Goal: Use online tool/utility: Utilize a website feature to perform a specific function

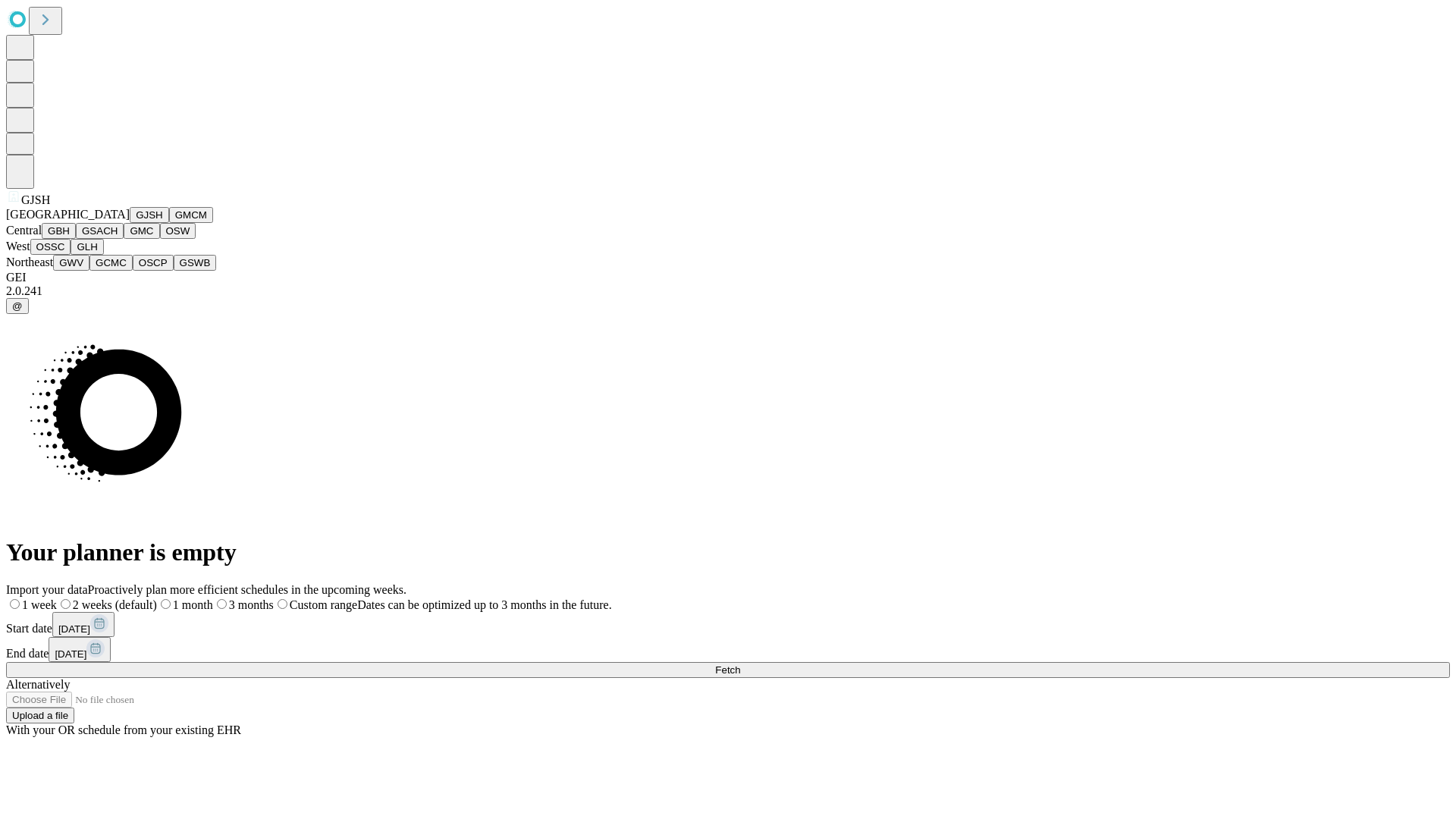
click at [129, 223] on button "GJSH" at bounding box center [149, 214] width 39 height 16
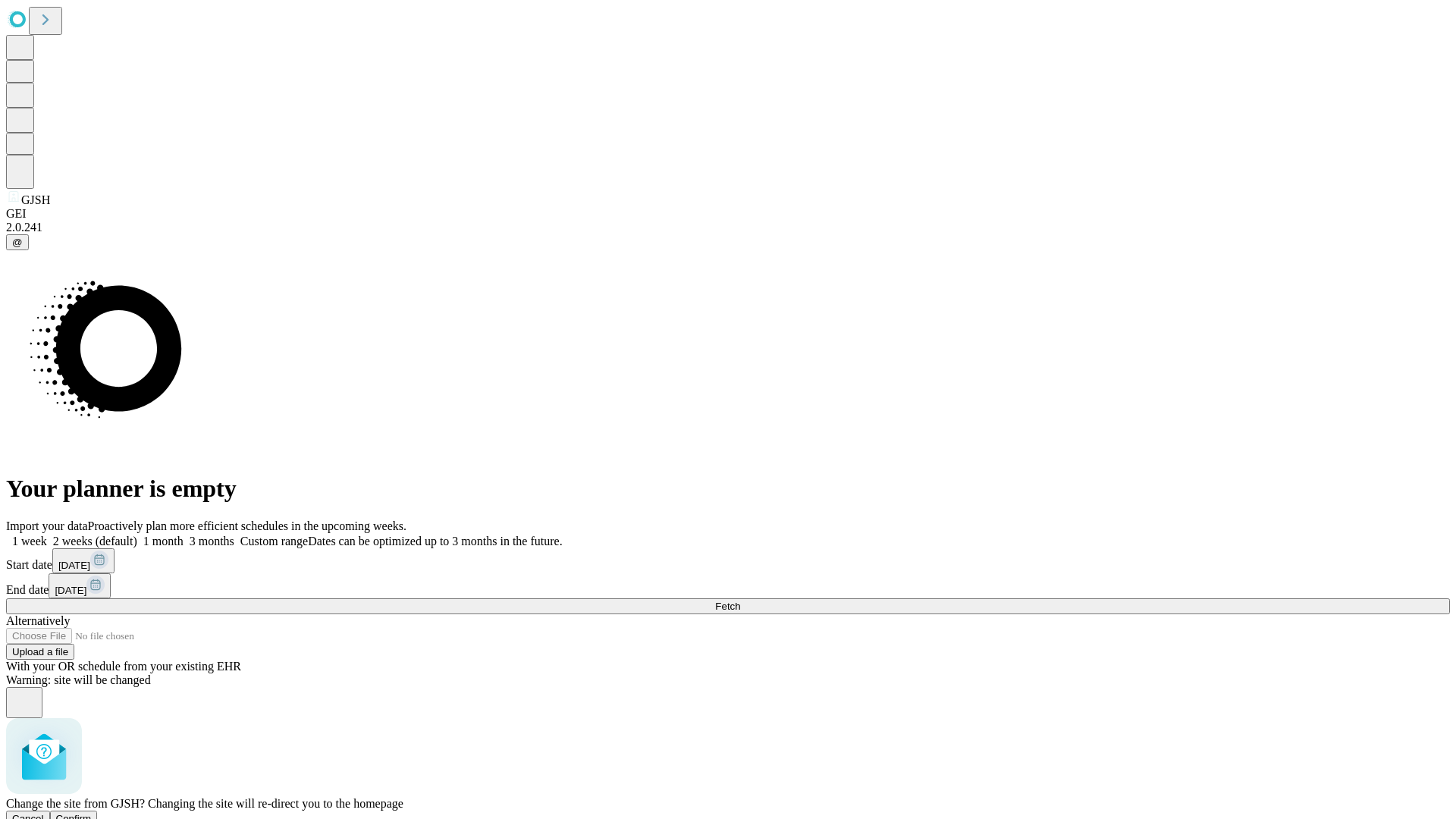
click at [92, 812] on span "Confirm" at bounding box center [74, 818] width 36 height 11
click at [137, 534] on label "2 weeks (default)" at bounding box center [92, 541] width 90 height 13
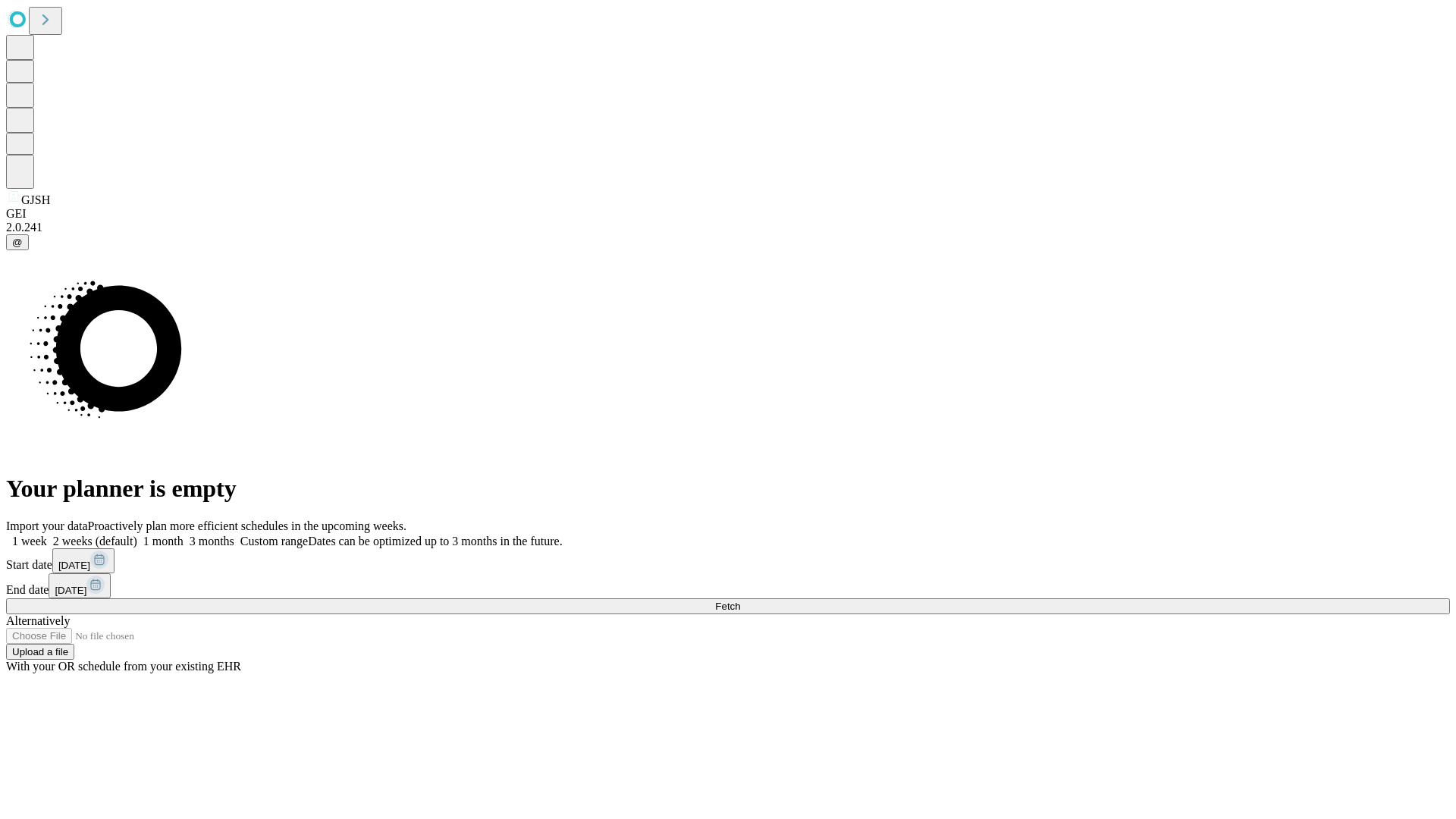
click at [740, 601] on span "Fetch" at bounding box center [728, 606] width 25 height 11
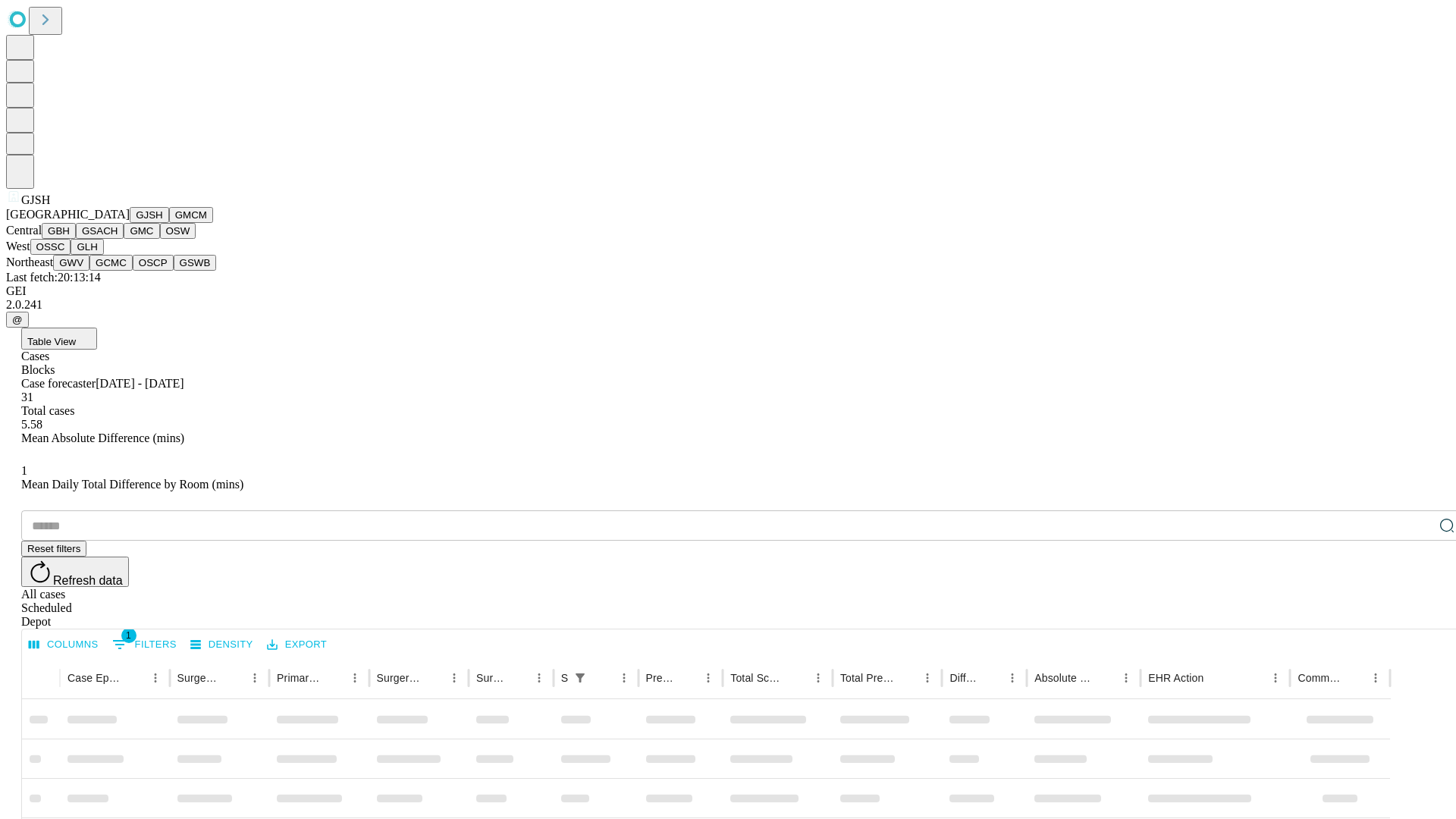
click at [169, 223] on button "GMCM" at bounding box center [192, 214] width 44 height 16
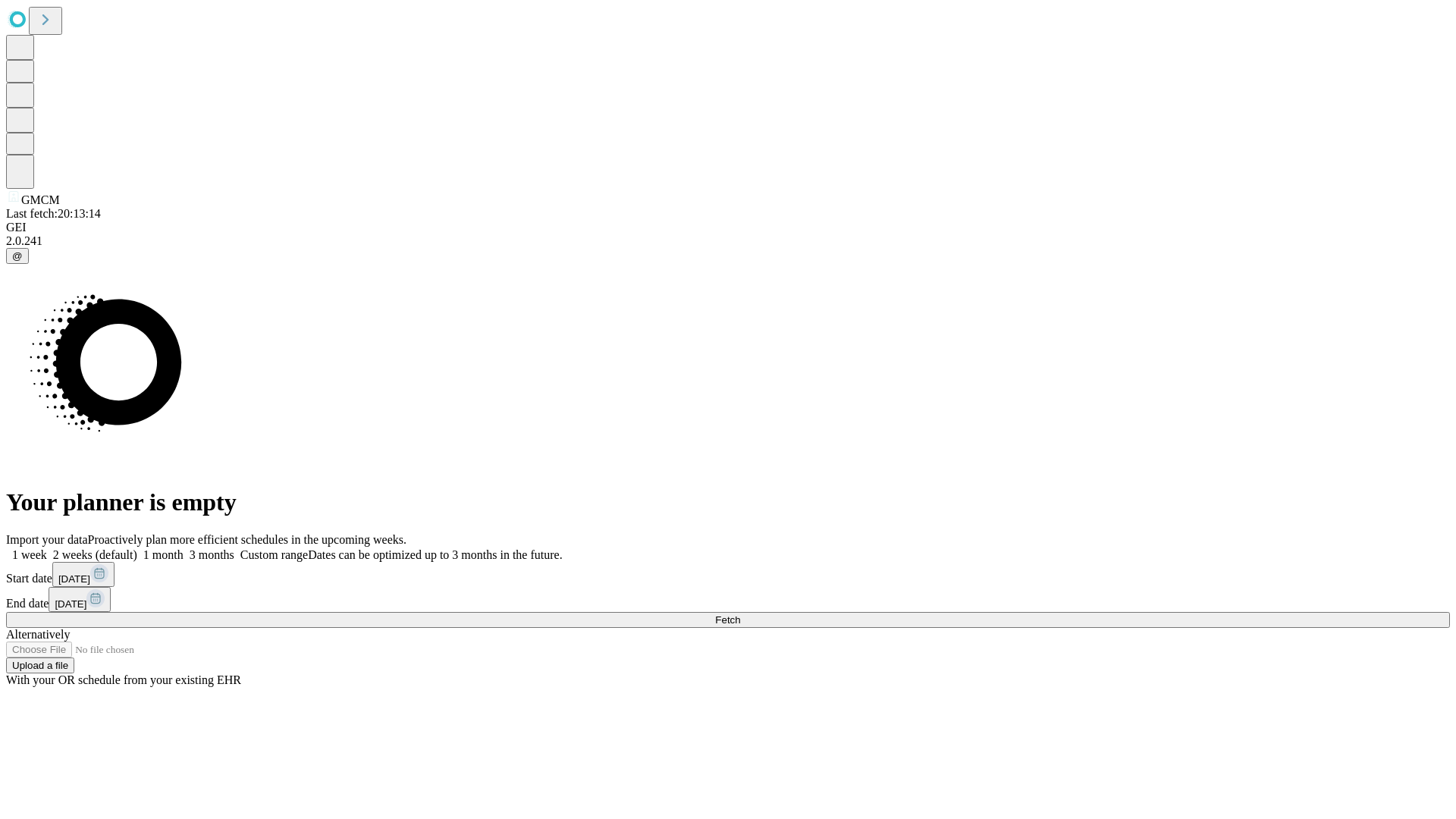
click at [740, 614] on span "Fetch" at bounding box center [728, 619] width 25 height 11
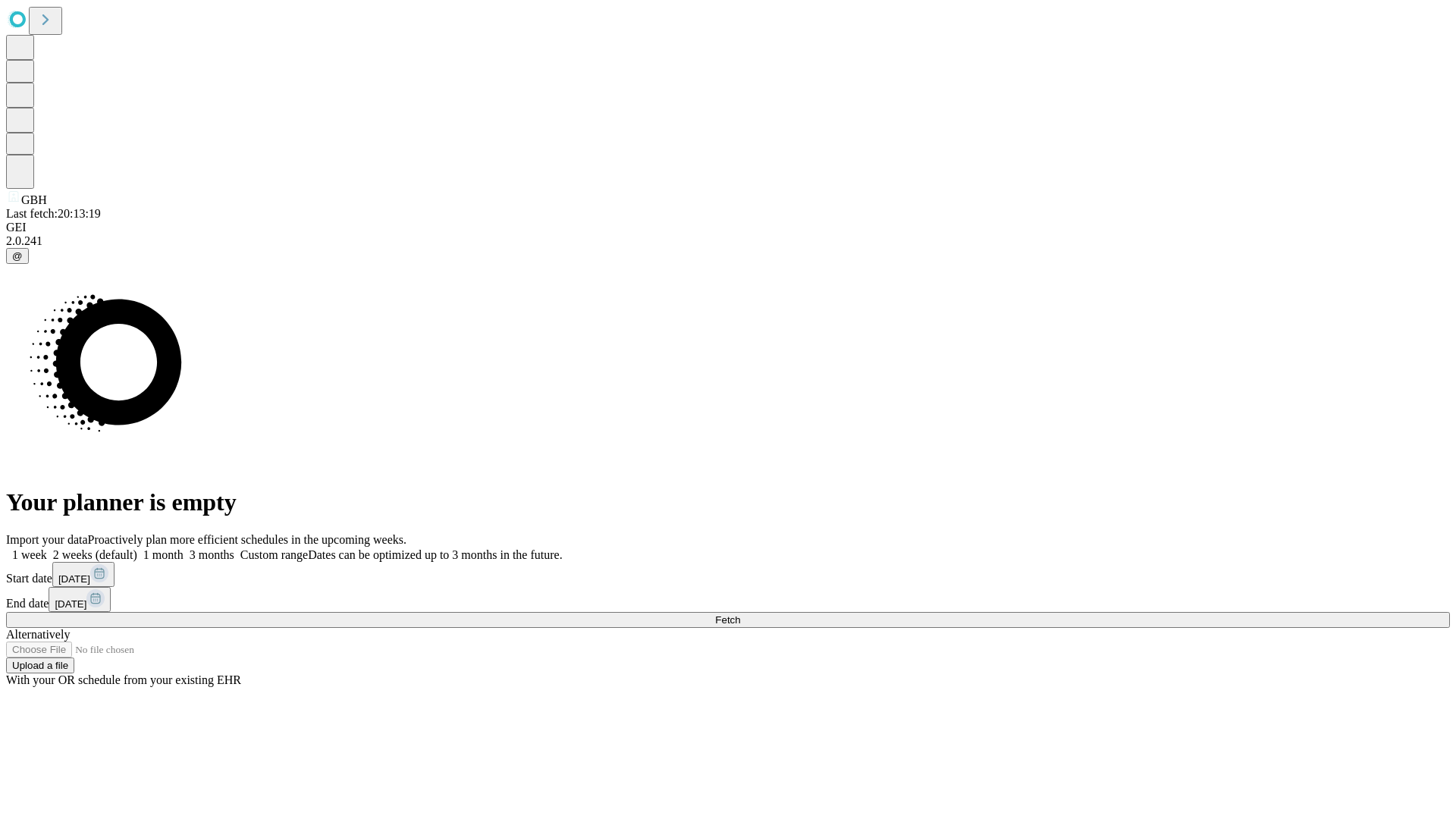
click at [137, 548] on label "2 weeks (default)" at bounding box center [92, 555] width 90 height 13
click at [740, 614] on span "Fetch" at bounding box center [728, 619] width 25 height 11
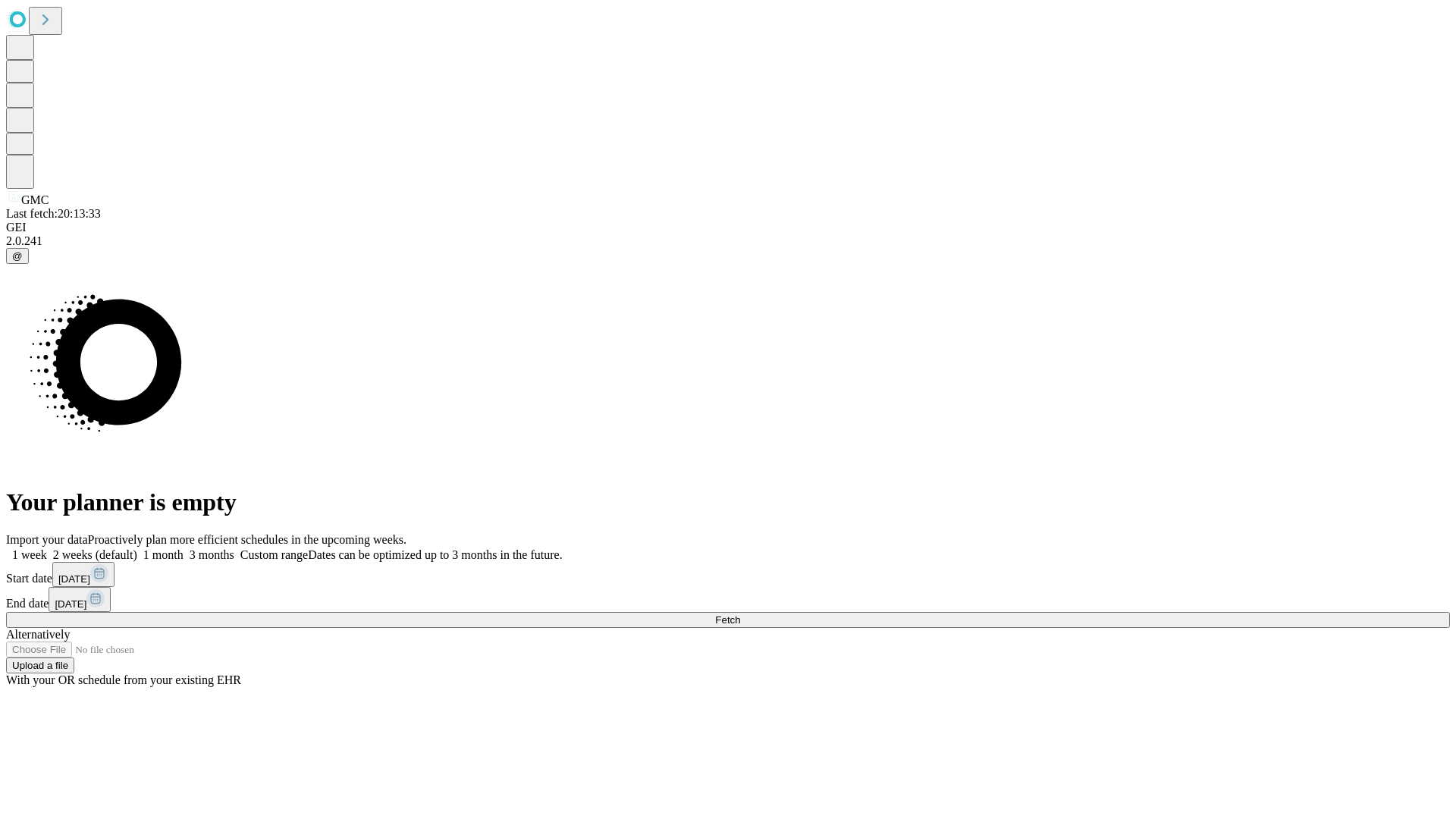
click at [137, 548] on label "2 weeks (default)" at bounding box center [92, 555] width 90 height 13
click at [740, 614] on span "Fetch" at bounding box center [728, 619] width 25 height 11
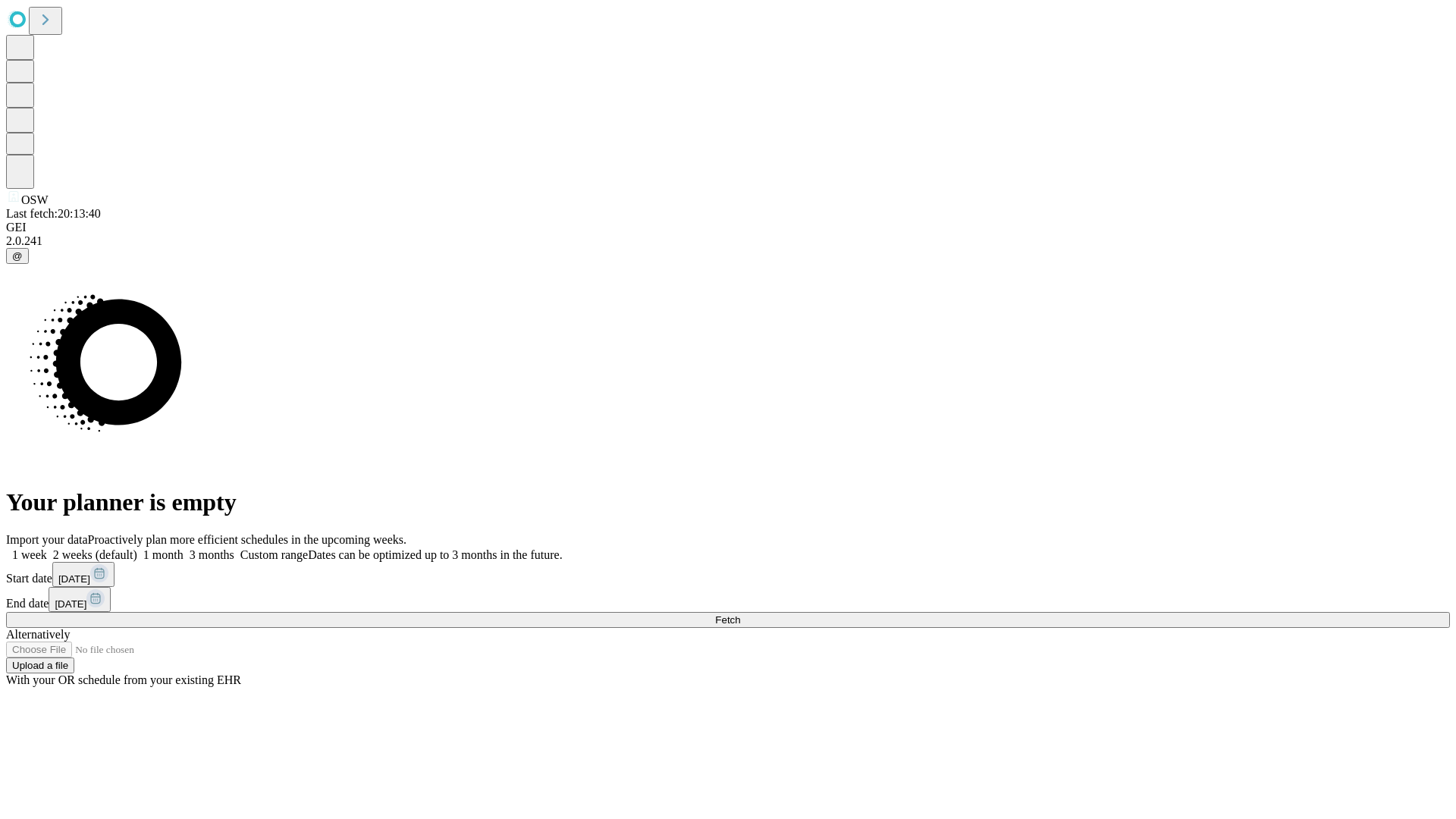
click at [137, 548] on label "2 weeks (default)" at bounding box center [92, 555] width 90 height 13
click at [740, 614] on span "Fetch" at bounding box center [728, 619] width 25 height 11
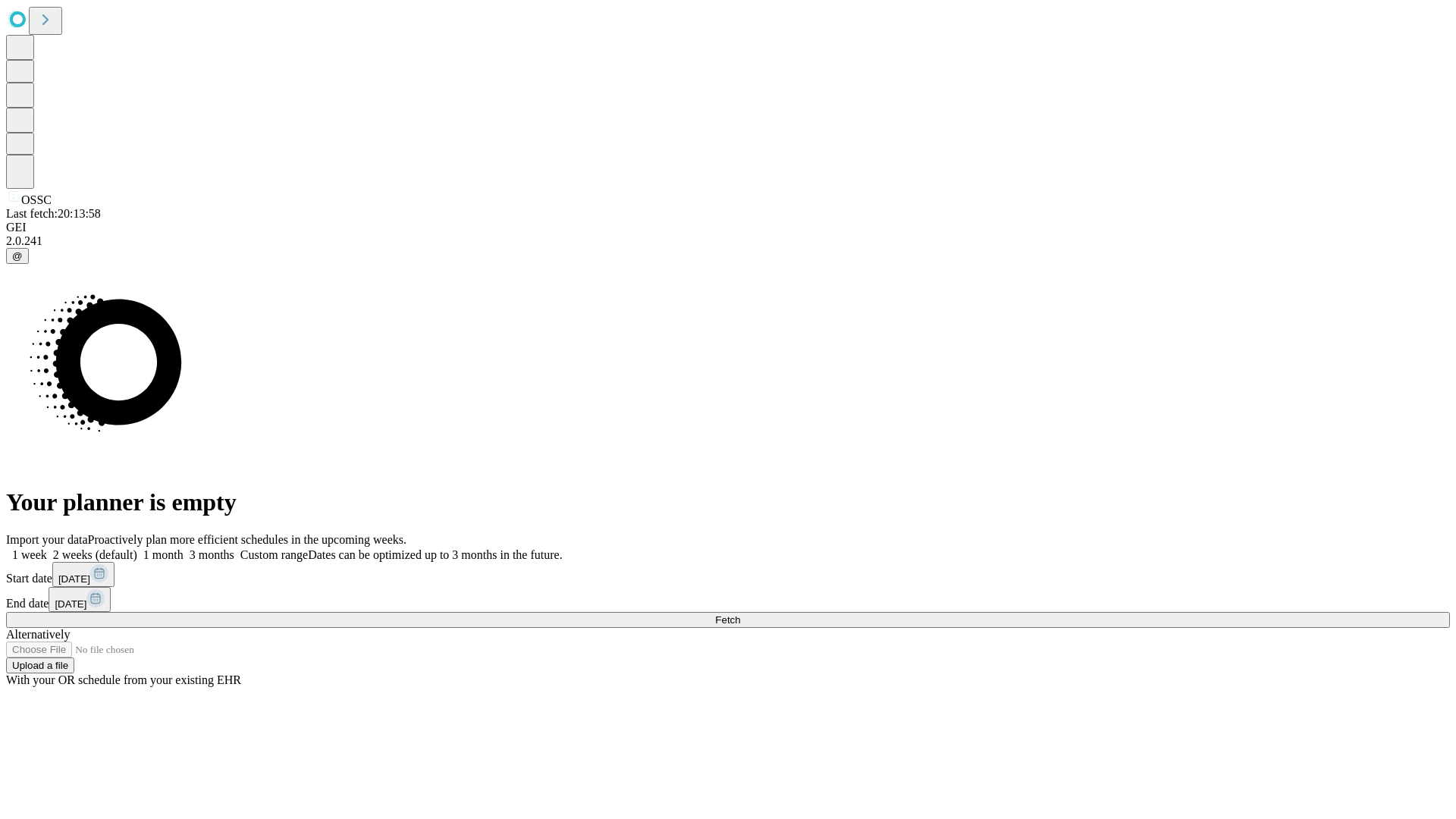
click at [137, 548] on label "2 weeks (default)" at bounding box center [92, 555] width 90 height 13
click at [740, 614] on span "Fetch" at bounding box center [728, 619] width 25 height 11
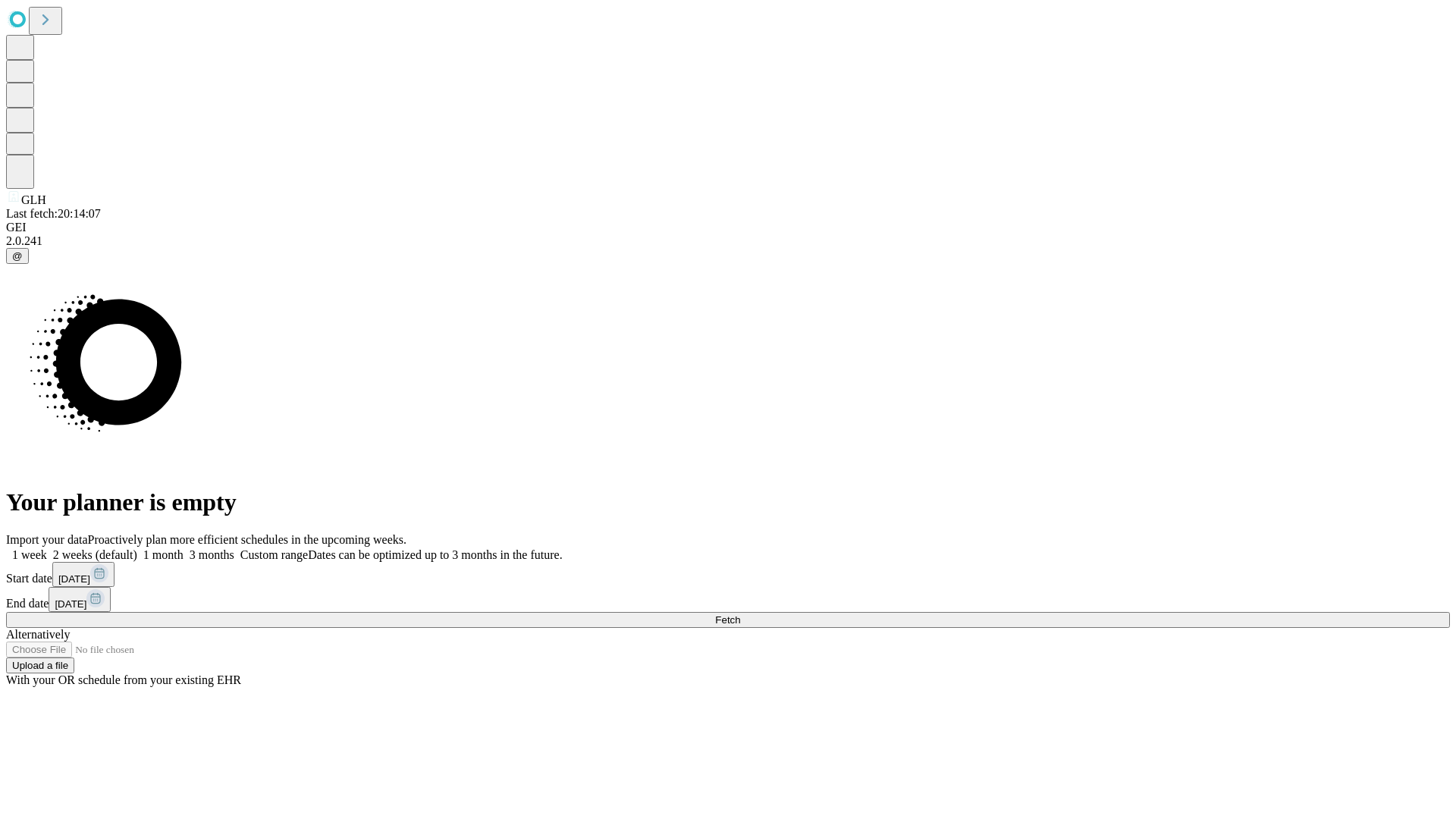
click at [740, 614] on span "Fetch" at bounding box center [728, 619] width 25 height 11
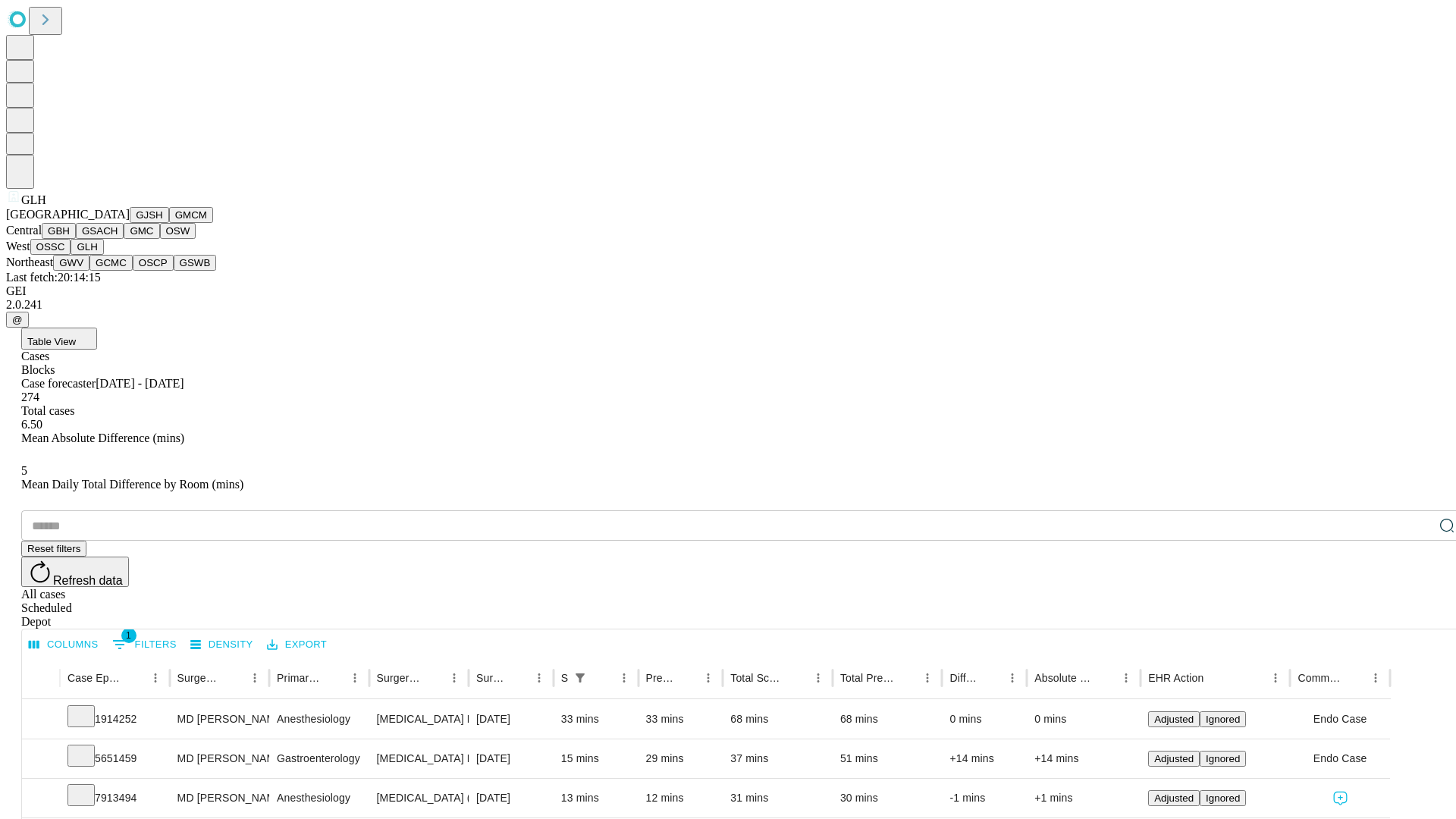
click at [89, 271] on button "GWV" at bounding box center [71, 262] width 36 height 16
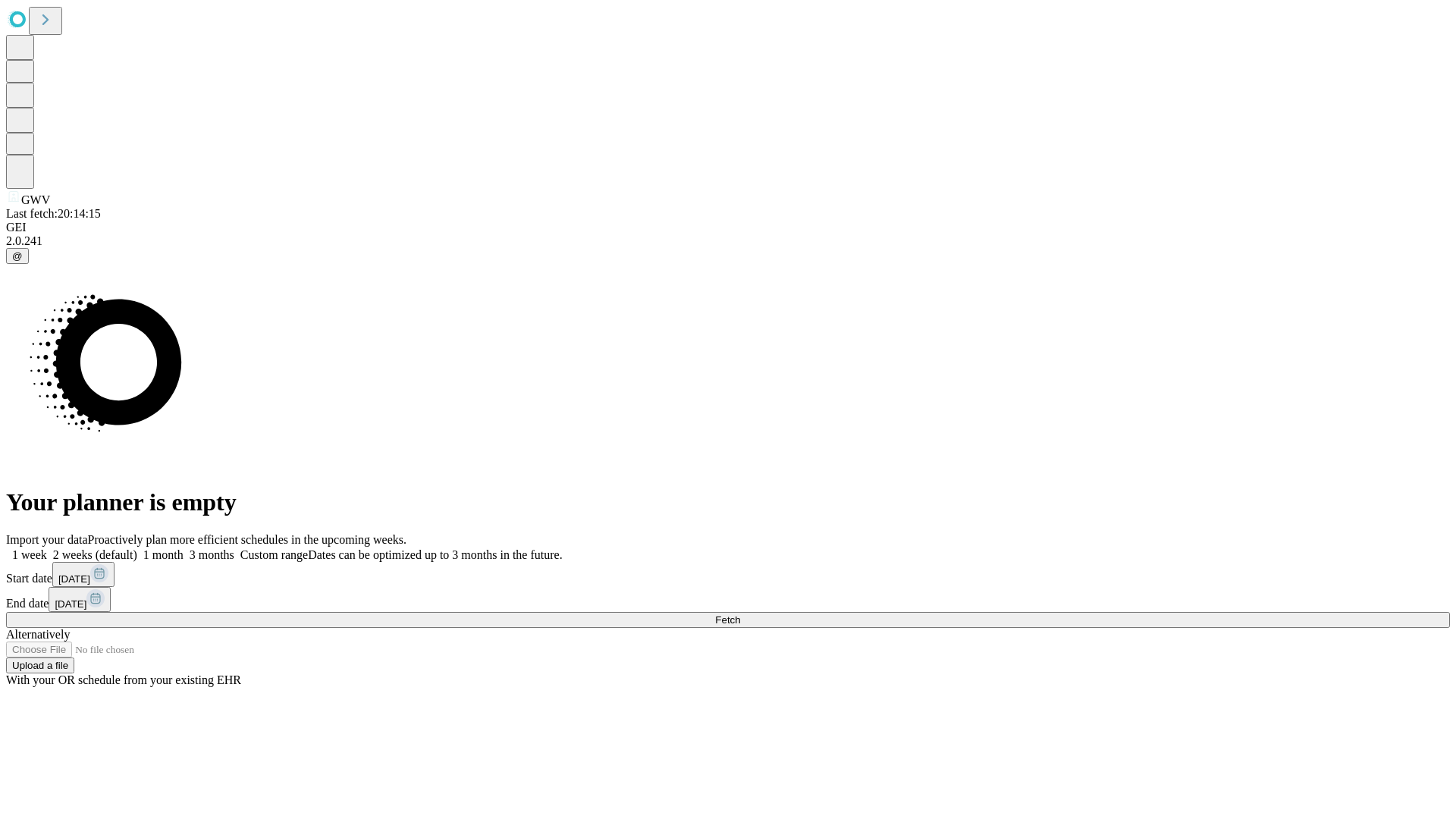
click at [137, 548] on label "2 weeks (default)" at bounding box center [92, 555] width 90 height 13
click at [740, 614] on span "Fetch" at bounding box center [728, 619] width 25 height 11
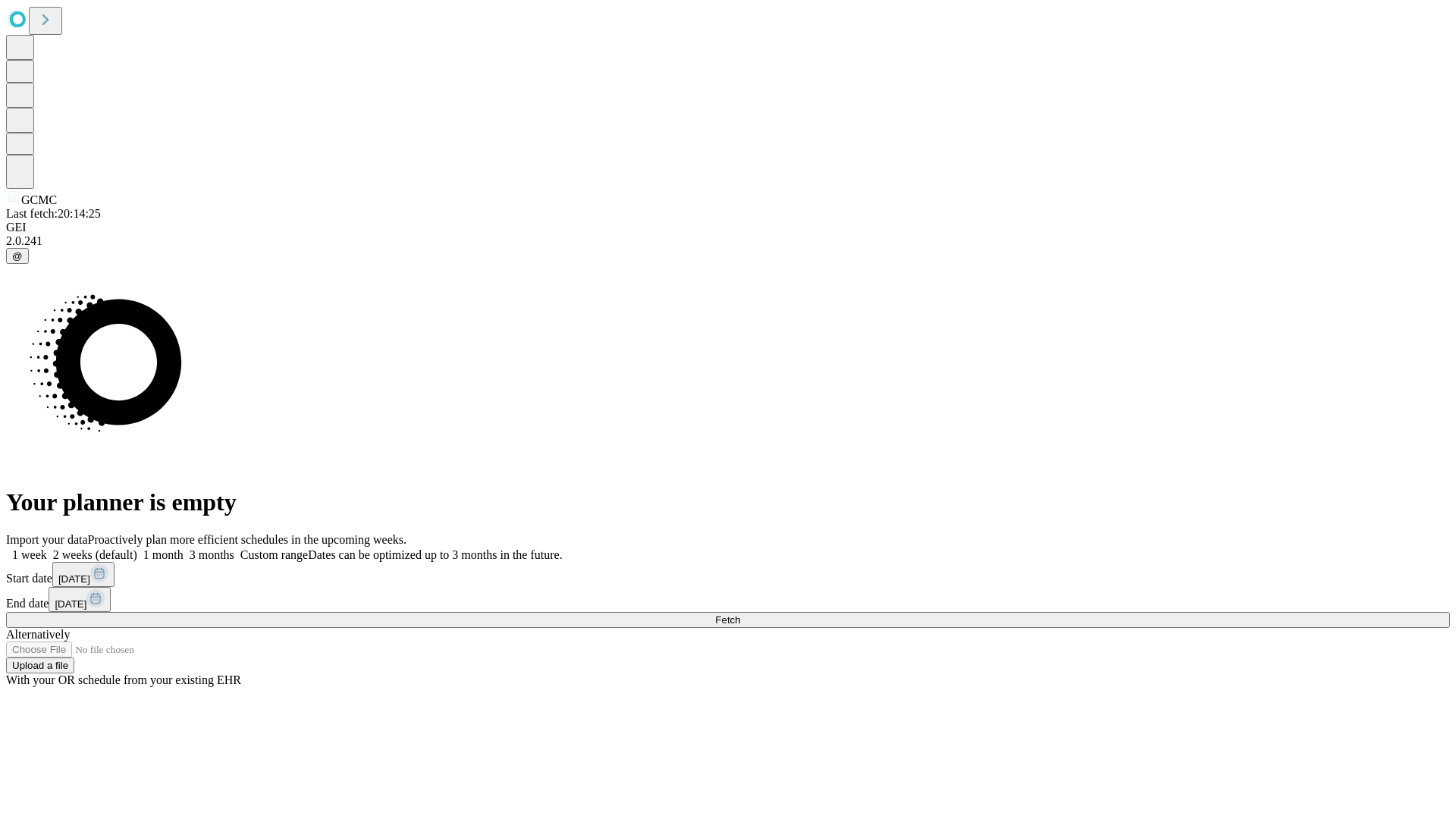
click at [137, 548] on label "2 weeks (default)" at bounding box center [92, 555] width 90 height 13
click at [740, 614] on span "Fetch" at bounding box center [728, 619] width 25 height 11
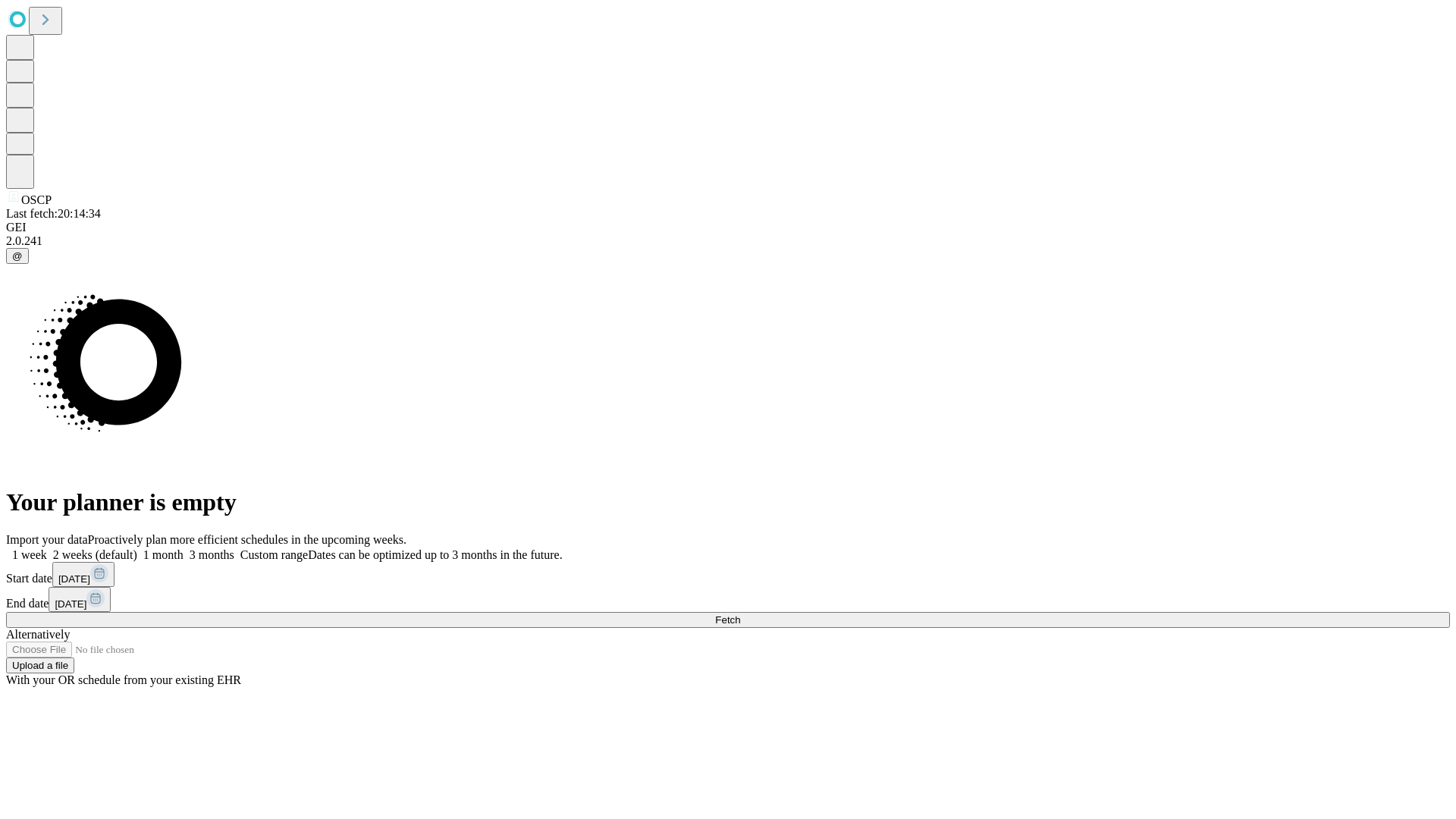
click at [137, 548] on label "2 weeks (default)" at bounding box center [92, 555] width 90 height 13
click at [740, 614] on span "Fetch" at bounding box center [728, 619] width 25 height 11
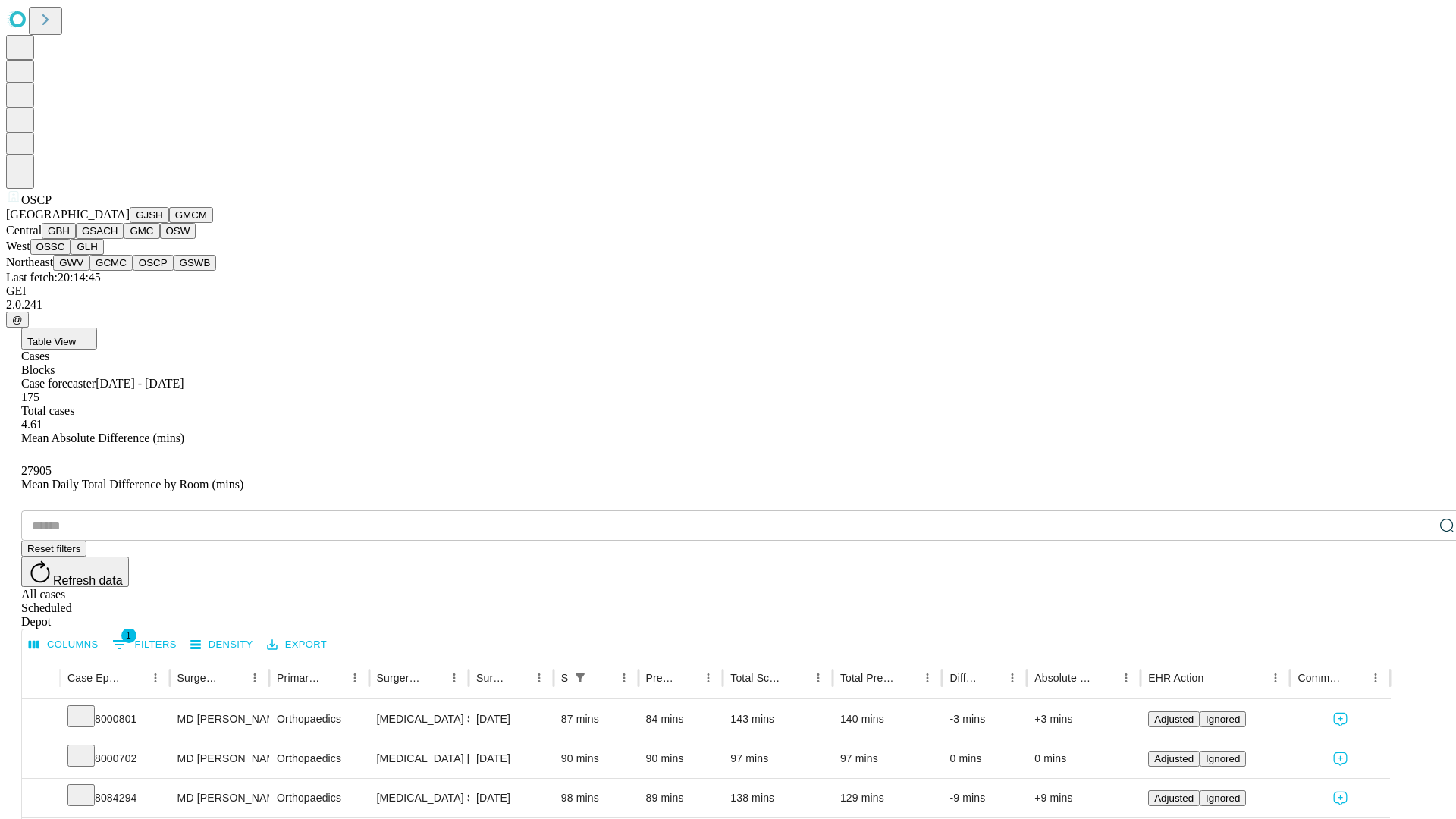
click at [174, 271] on button "GSWB" at bounding box center [195, 262] width 43 height 16
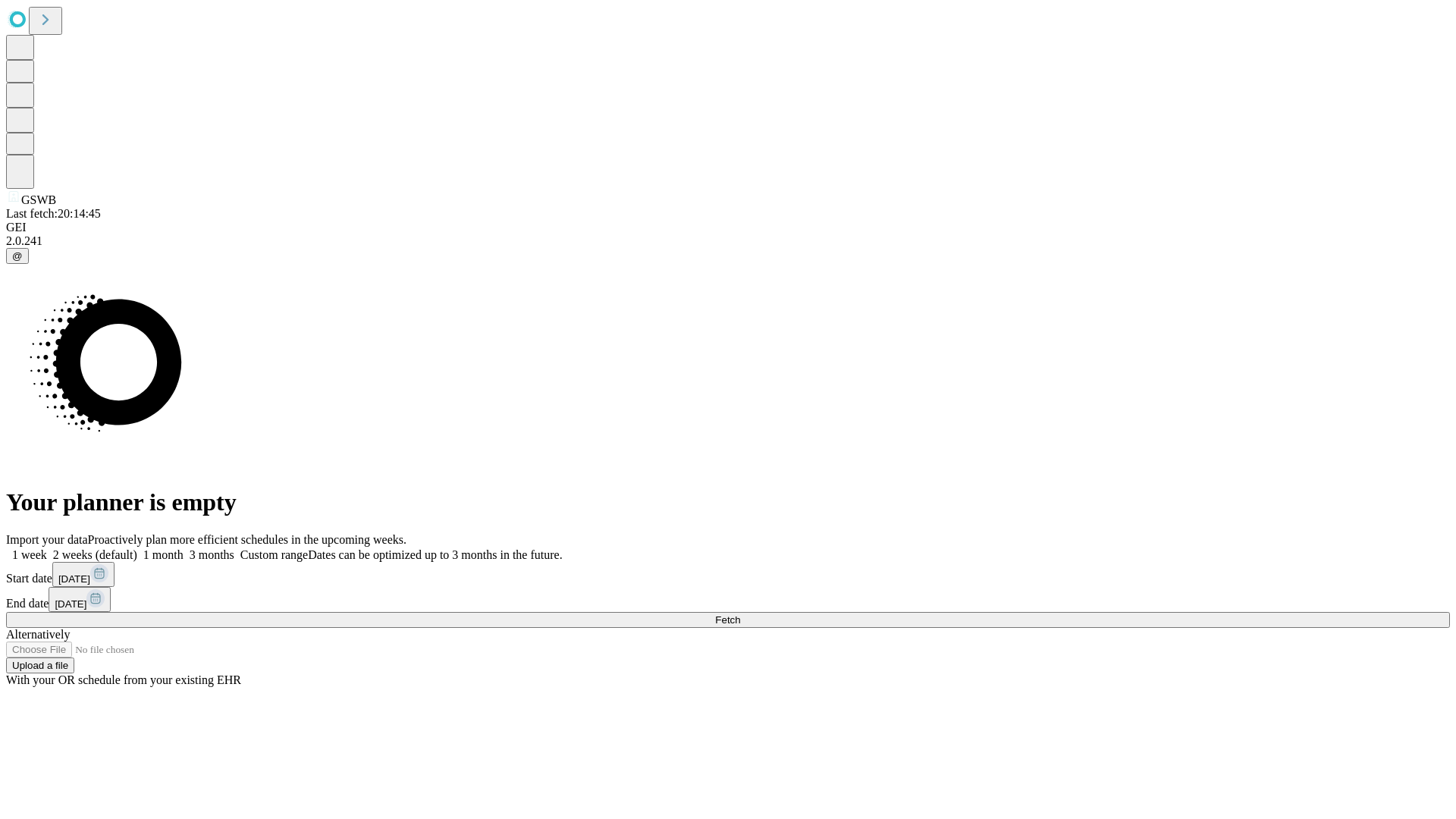
click at [137, 548] on label "2 weeks (default)" at bounding box center [92, 555] width 90 height 13
click at [740, 614] on span "Fetch" at bounding box center [728, 619] width 25 height 11
